Goal: Task Accomplishment & Management: Use online tool/utility

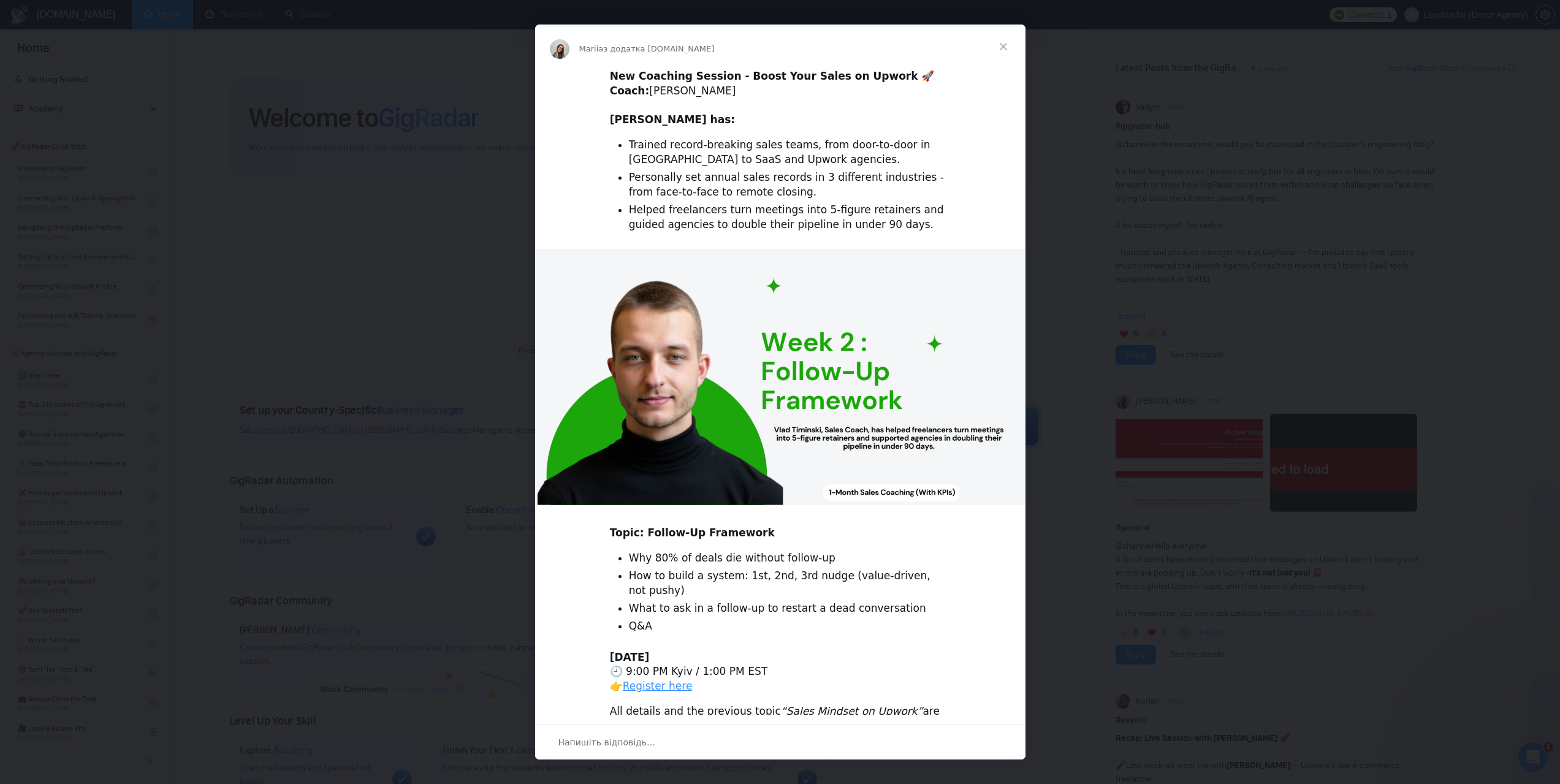
click at [1005, 47] on span "Закрити" at bounding box center [1004, 47] width 44 height 44
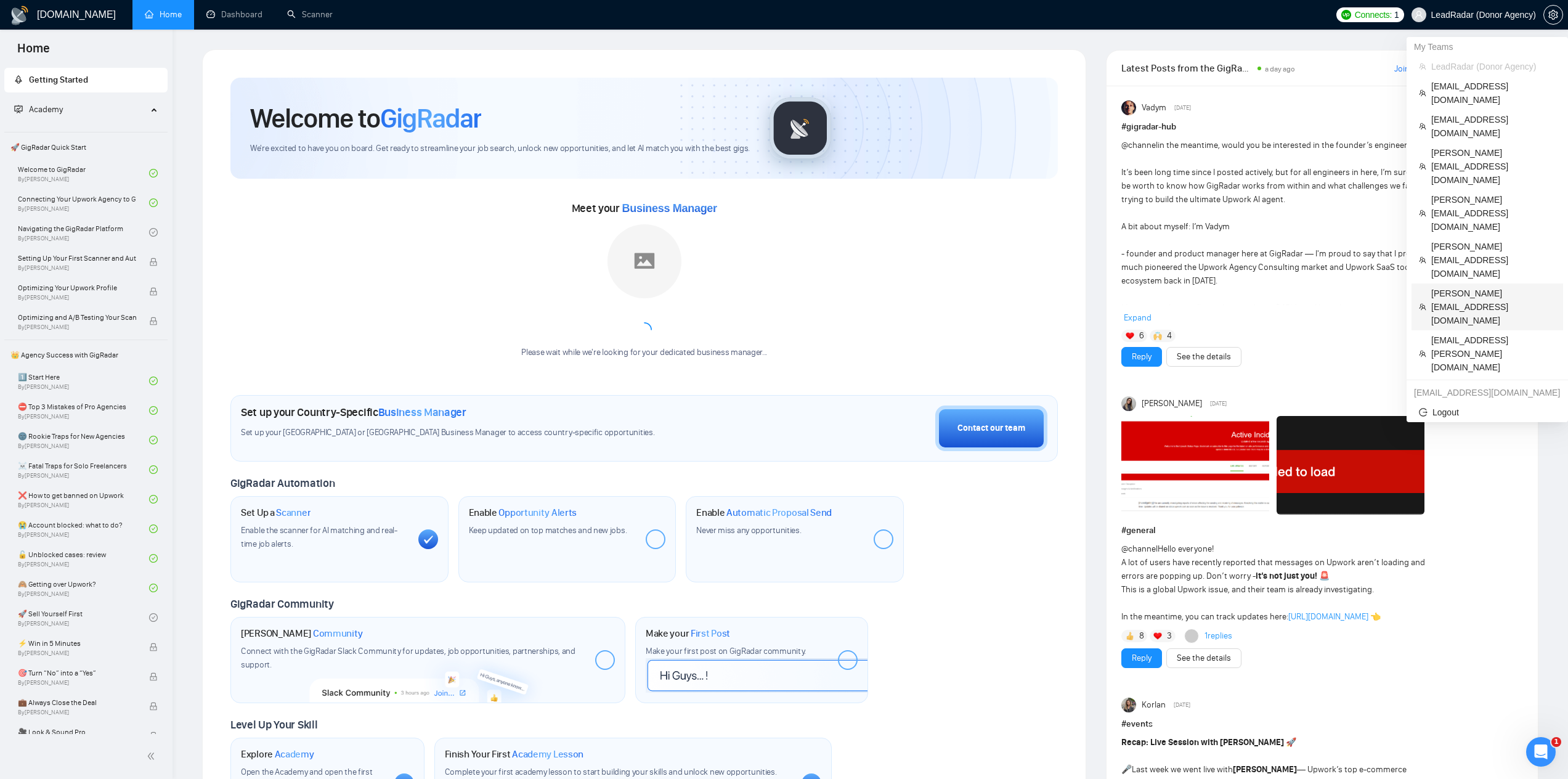
click at [1464, 287] on span "[PERSON_NAME][EMAIL_ADDRESS][DOMAIN_NAME]" at bounding box center [1494, 307] width 125 height 41
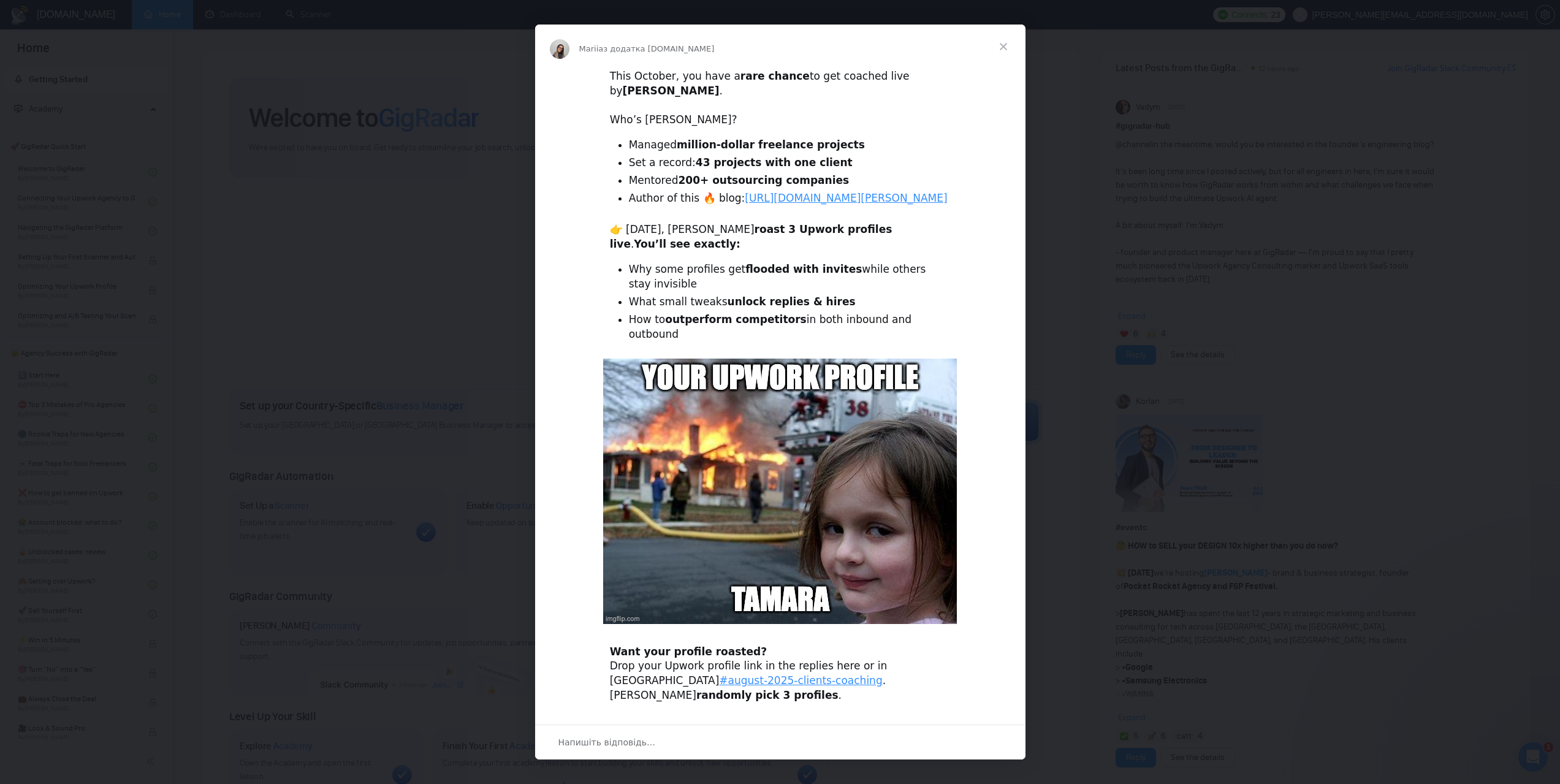
click at [1005, 48] on span "Закрити" at bounding box center [1004, 47] width 44 height 44
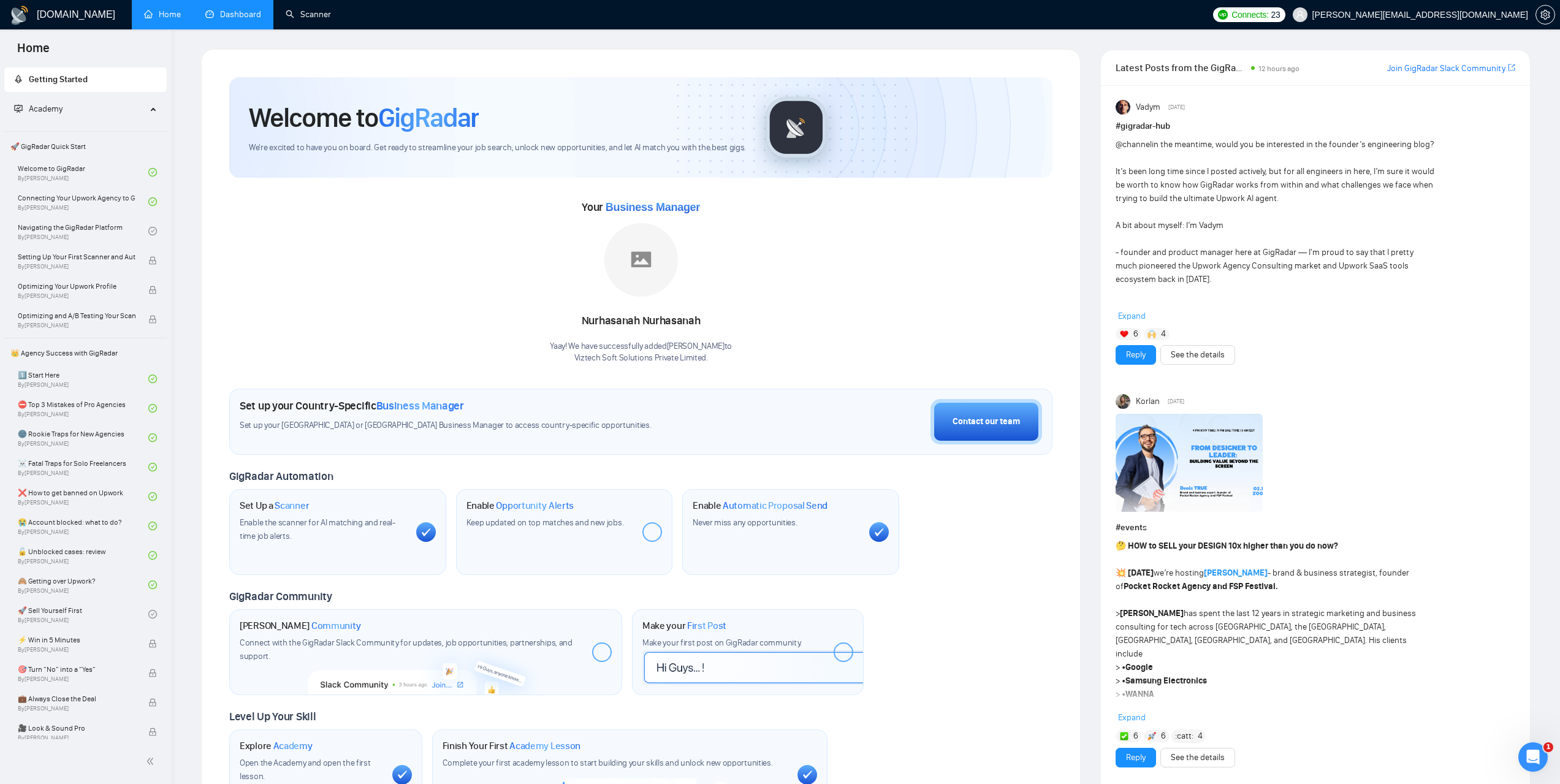
click at [230, 20] on link "Dashboard" at bounding box center [233, 14] width 56 height 10
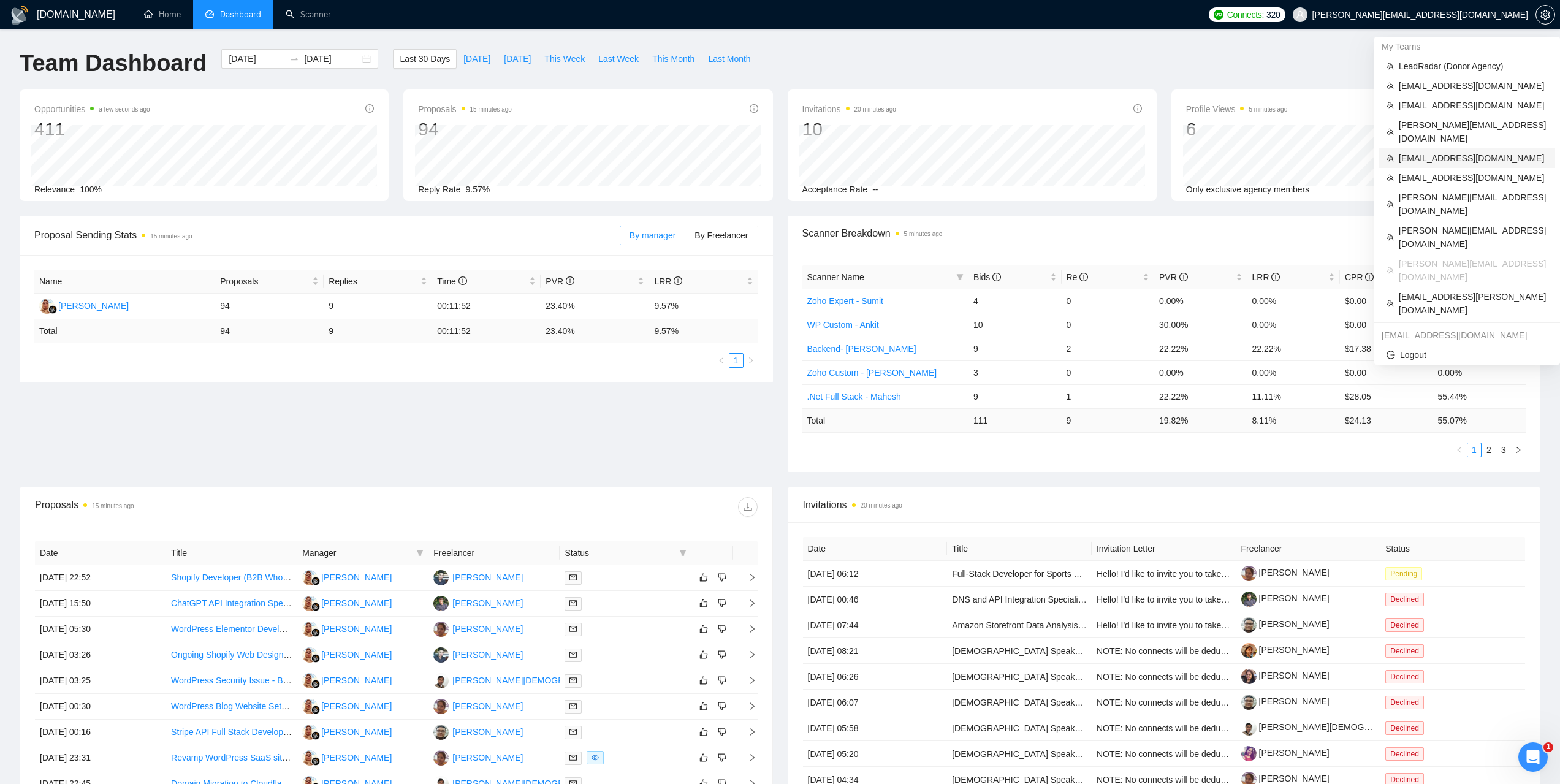
click at [1434, 151] on span "dmitry.lobachov@osambit.com" at bounding box center [1474, 158] width 149 height 13
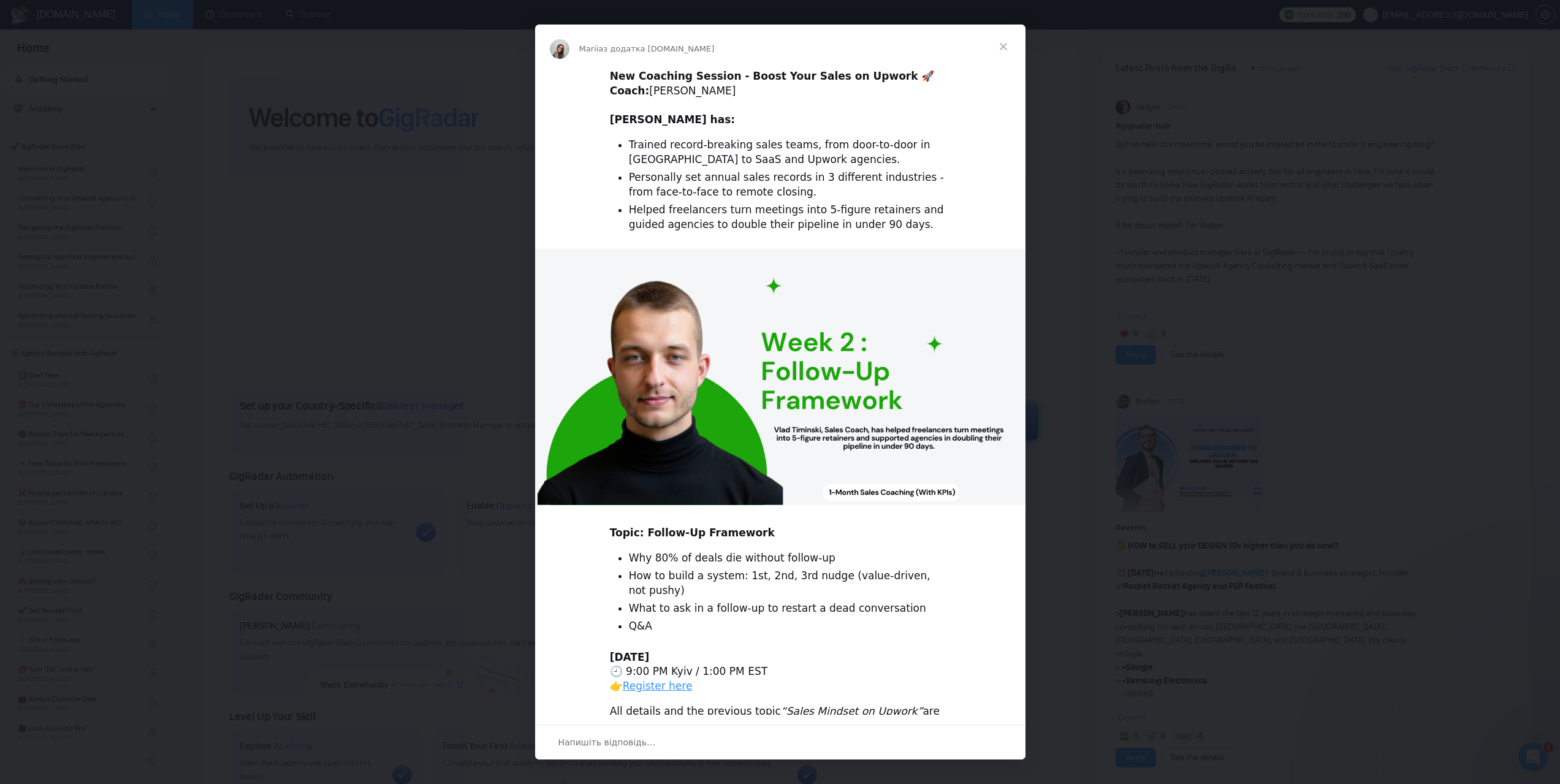
click at [999, 53] on span "Закрити" at bounding box center [1004, 47] width 44 height 44
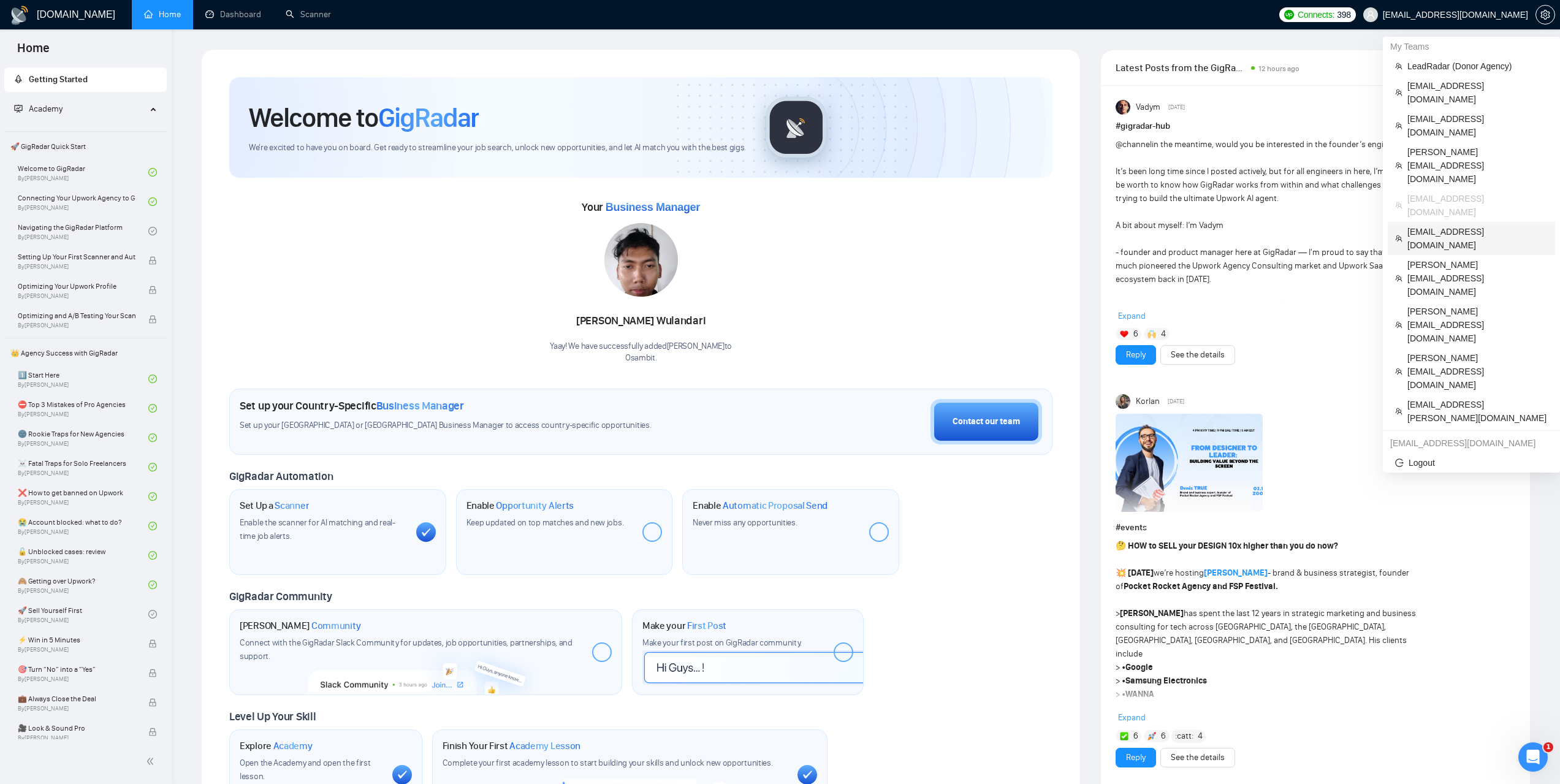
click at [1439, 225] on span "sales@akveo.com" at bounding box center [1478, 238] width 140 height 27
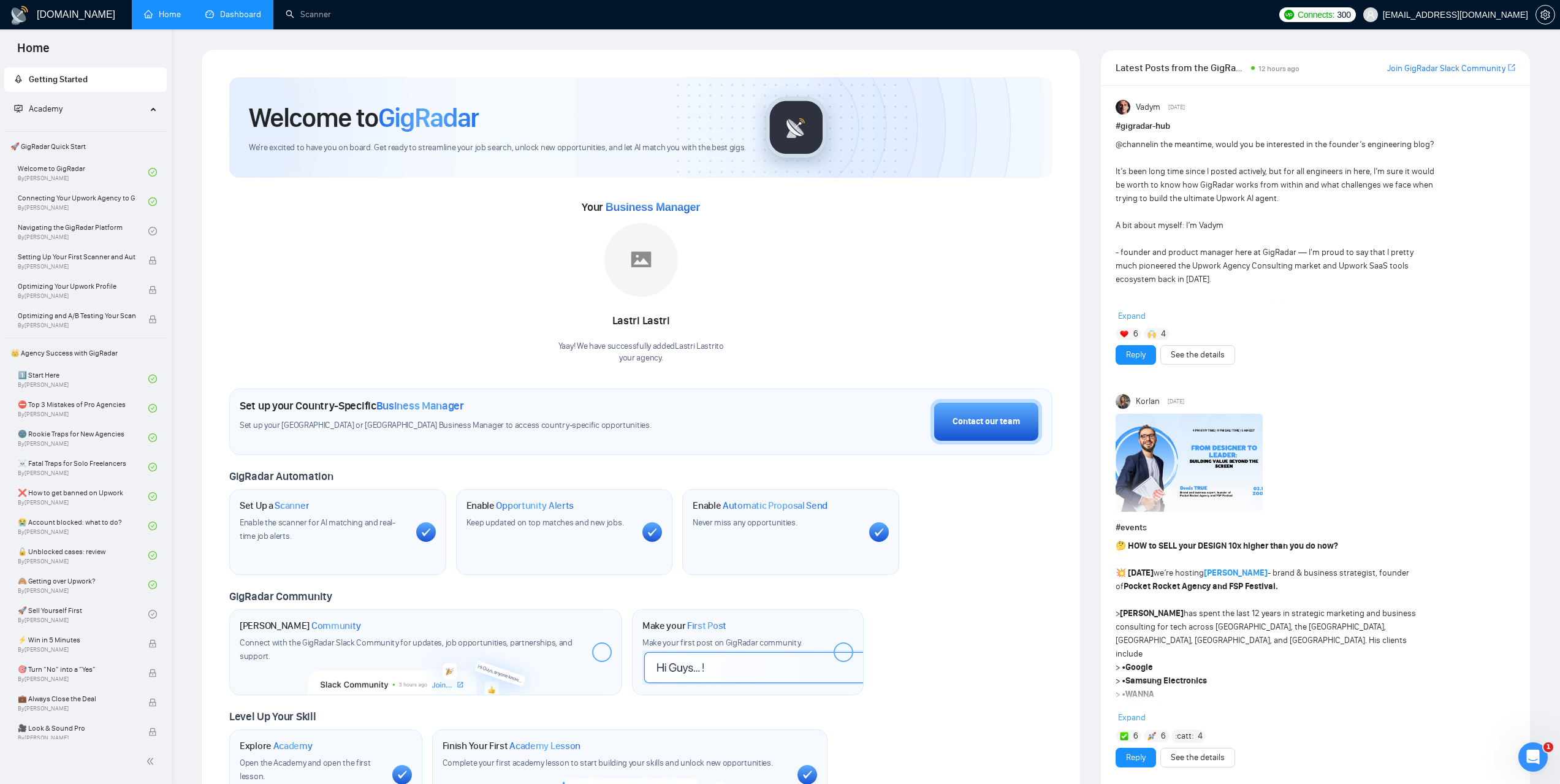
click at [239, 16] on link "Dashboard" at bounding box center [233, 14] width 56 height 10
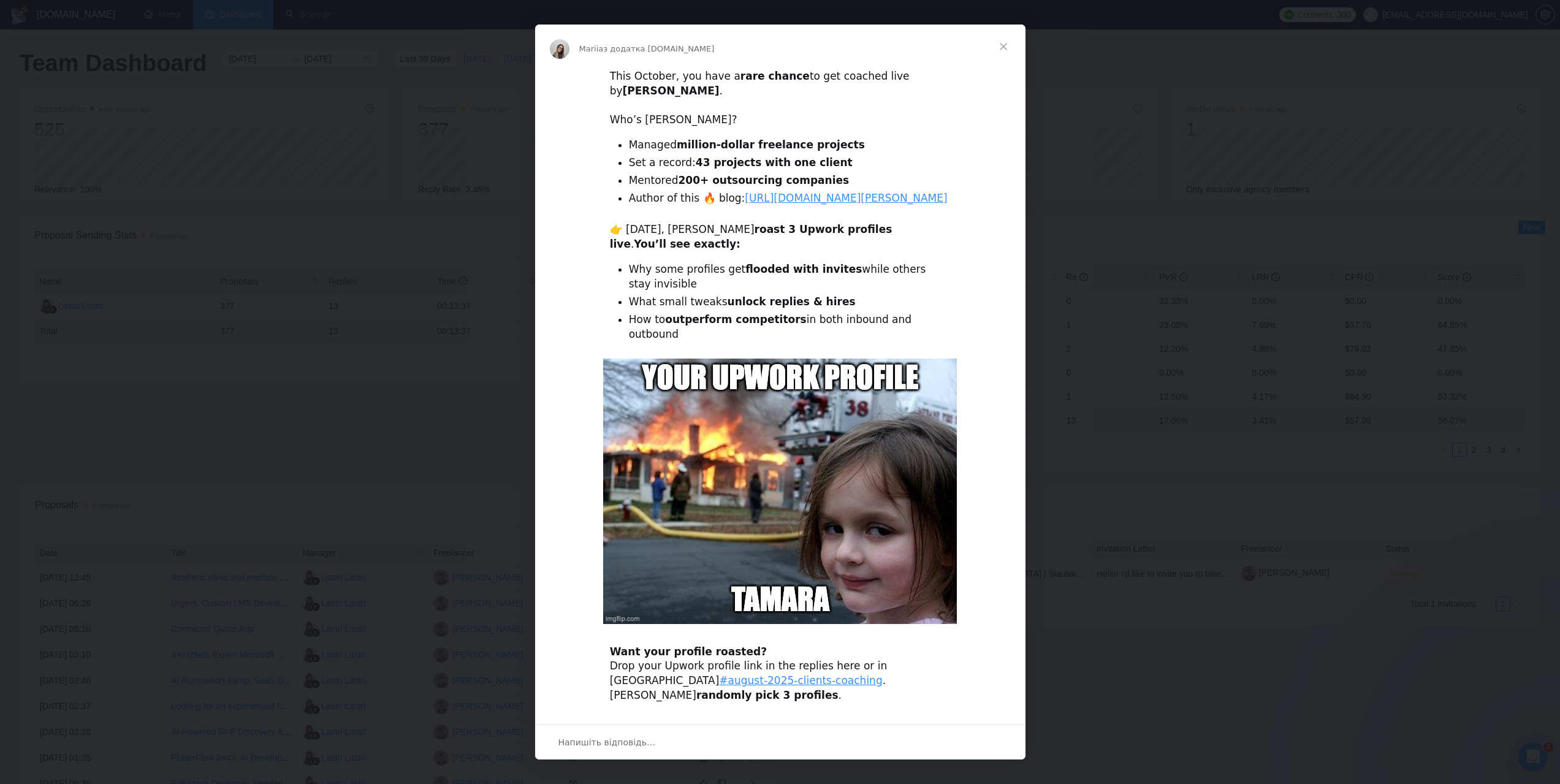
click at [1006, 40] on span "Закрити" at bounding box center [1004, 47] width 44 height 44
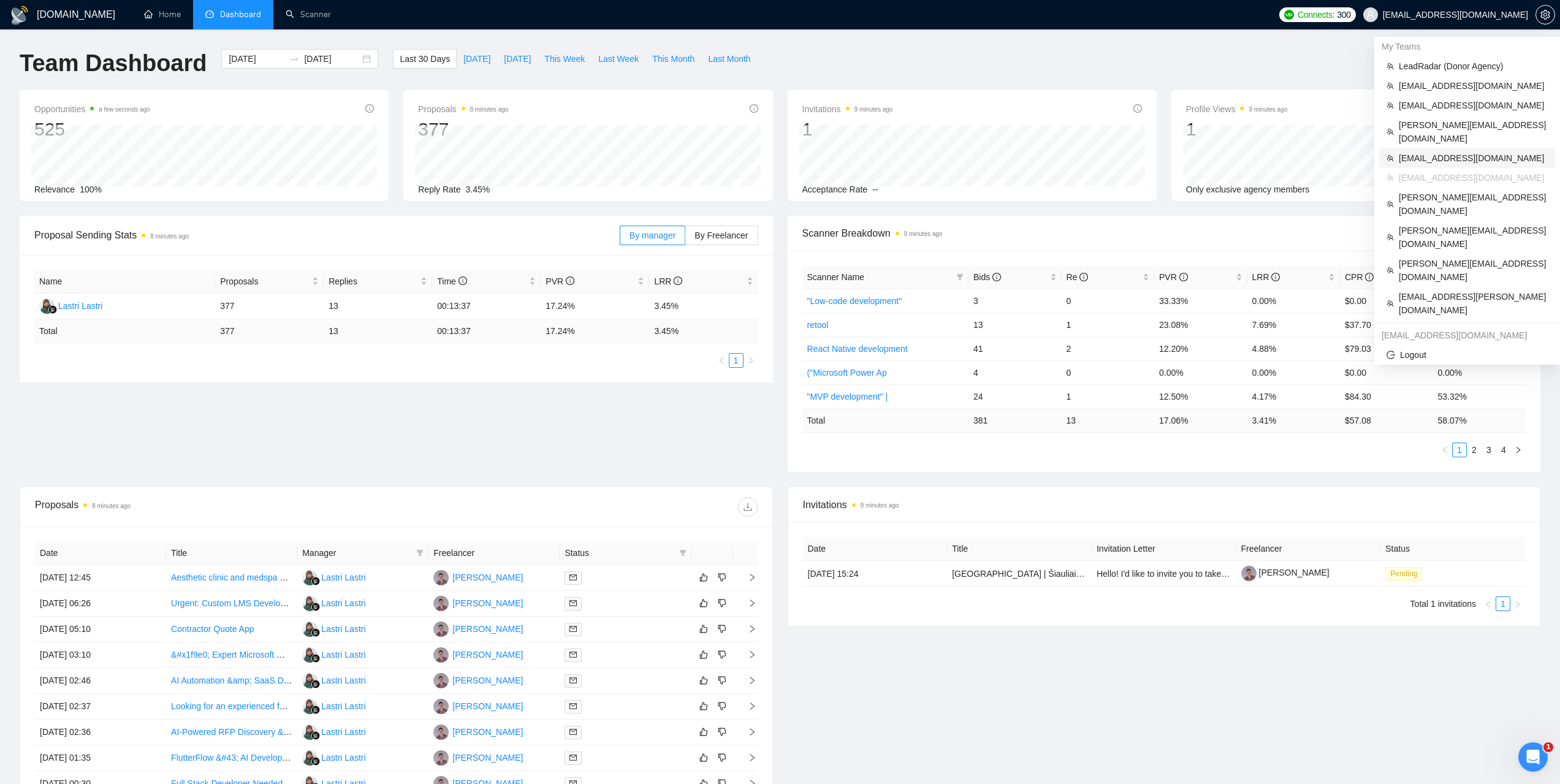
click at [1431, 151] on span "dmitry.lobachov@osambit.com" at bounding box center [1474, 158] width 149 height 13
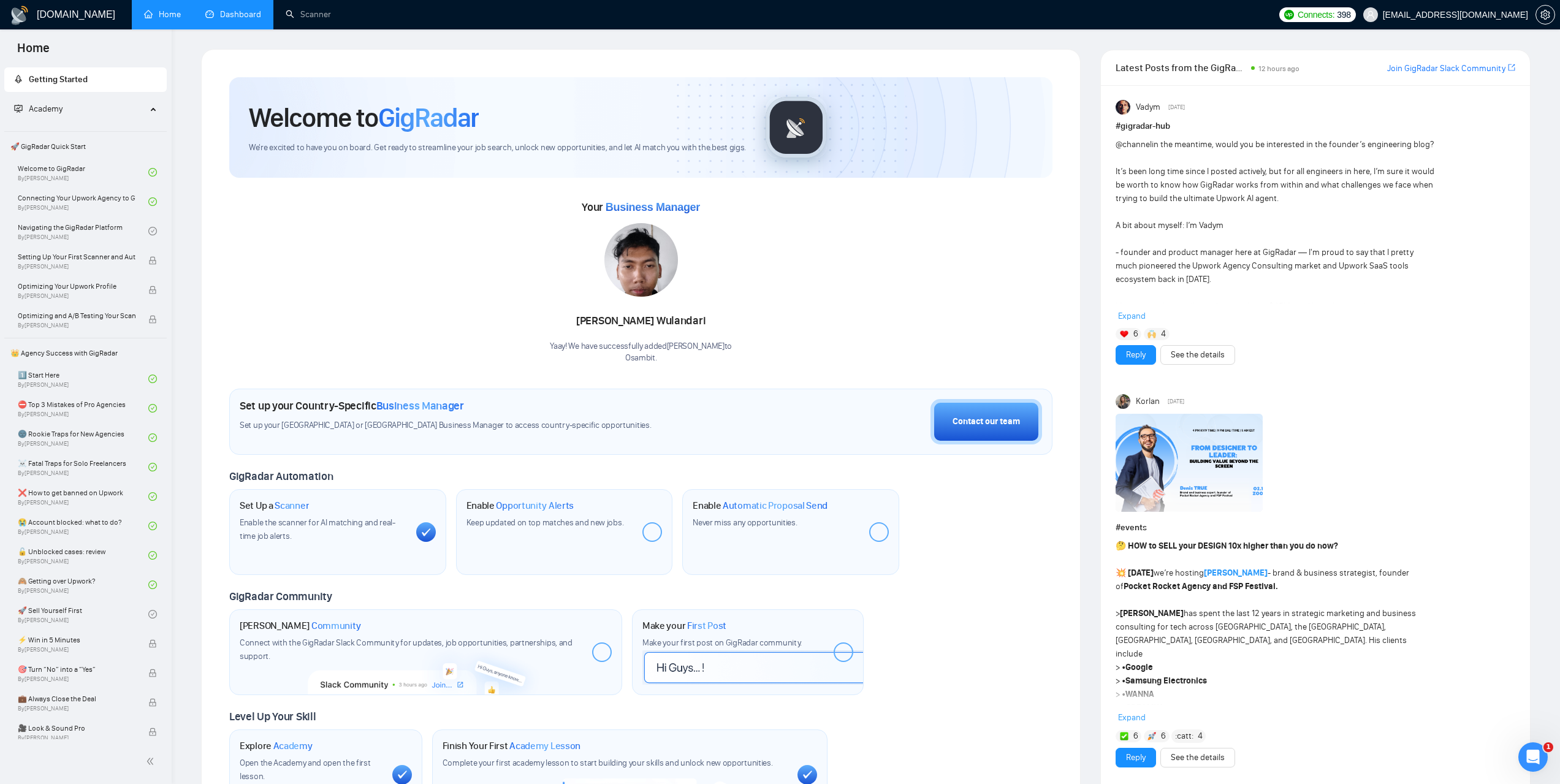
drag, startPoint x: 244, startPoint y: 16, endPoint x: 270, endPoint y: 24, distance: 27.2
click at [244, 16] on link "Dashboard" at bounding box center [233, 14] width 56 height 10
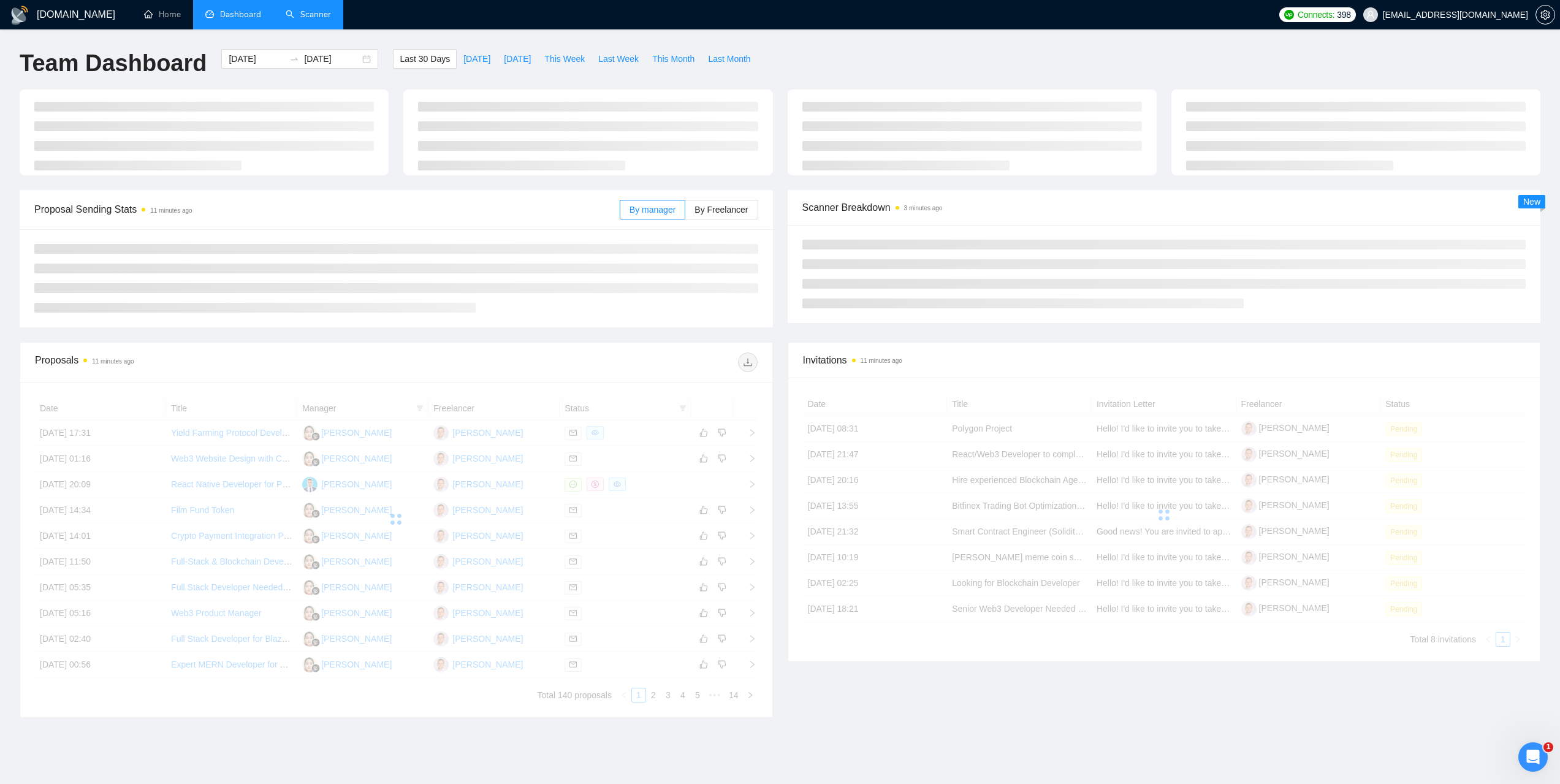
click at [306, 19] on link "Scanner" at bounding box center [308, 14] width 45 height 10
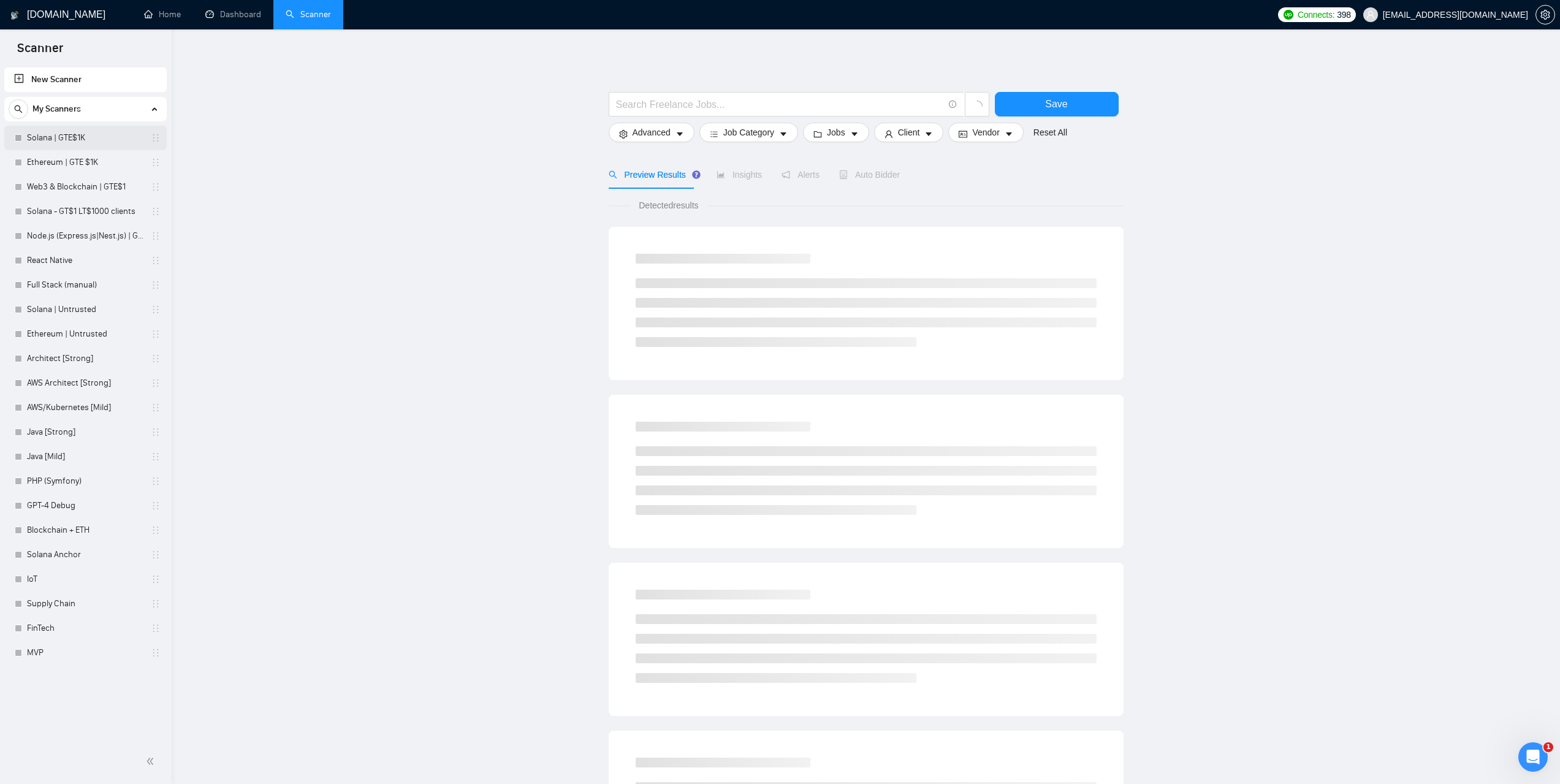
click at [64, 140] on link "Solana | GTE$1K" at bounding box center [86, 137] width 117 height 24
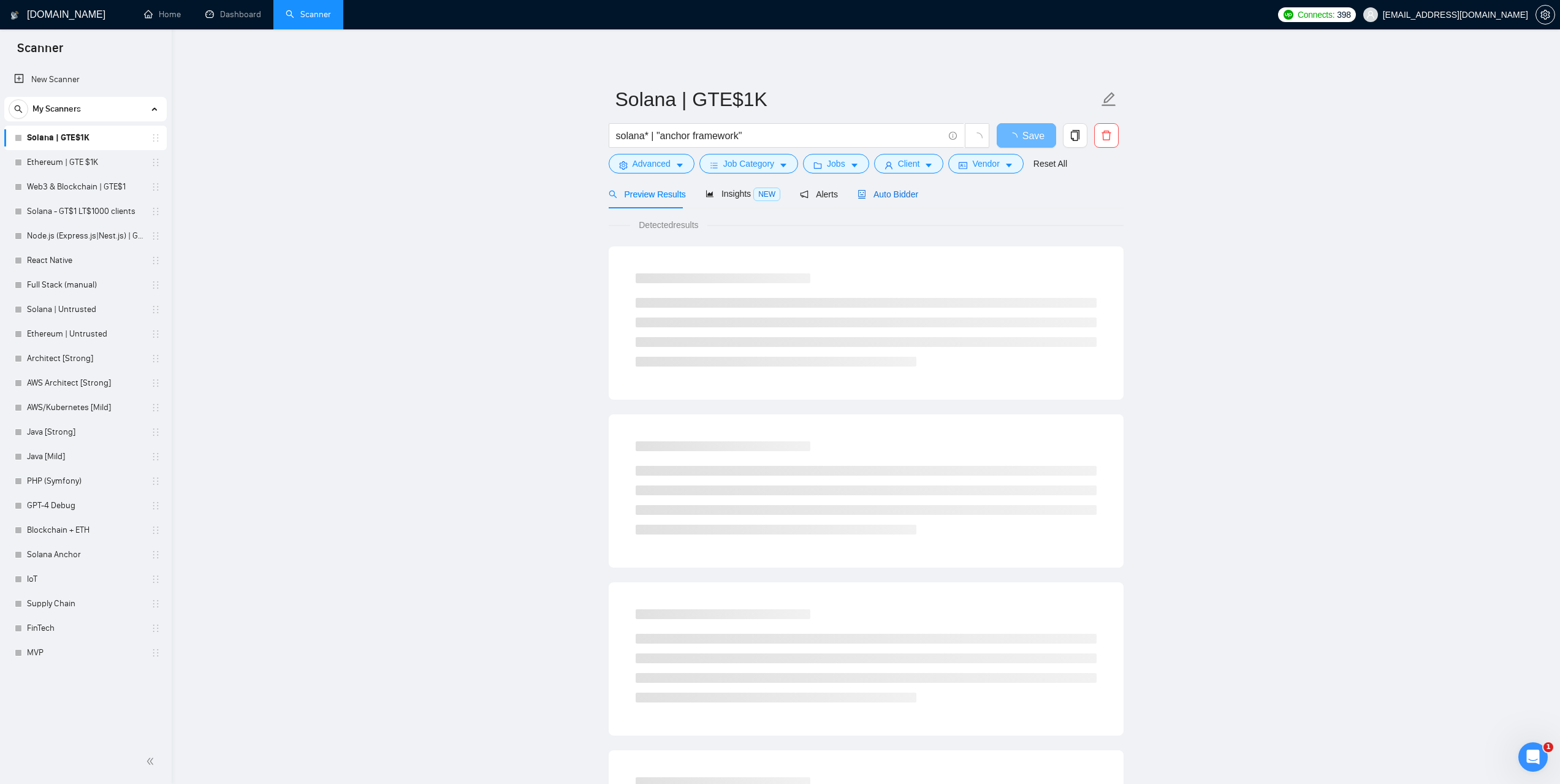
click at [878, 191] on span "Auto Bidder" at bounding box center [888, 193] width 61 height 10
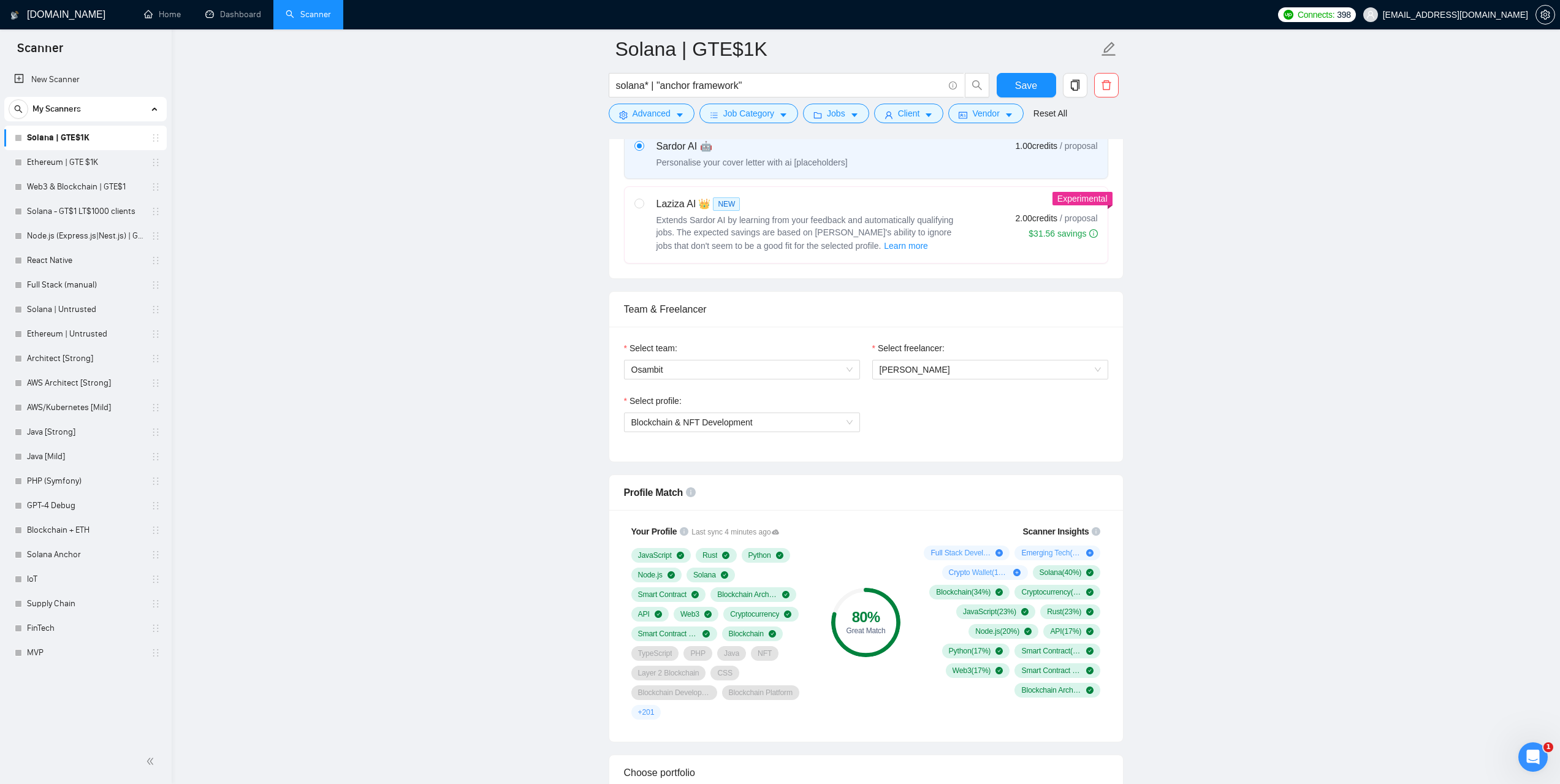
scroll to position [490, 0]
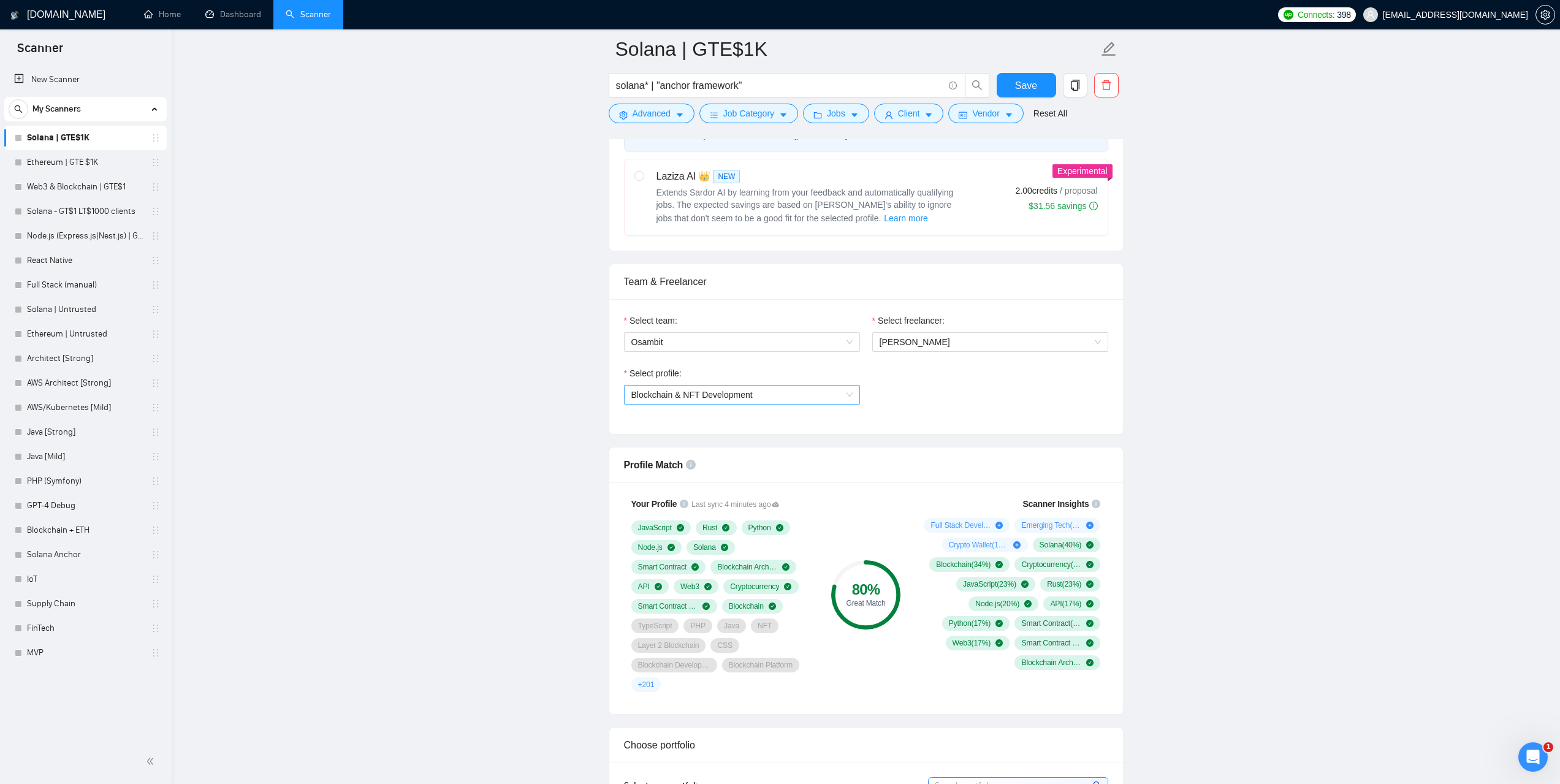
click at [849, 391] on span "Blockchain & NFT Development" at bounding box center [742, 394] width 222 height 18
